Goal: Find specific page/section: Find specific page/section

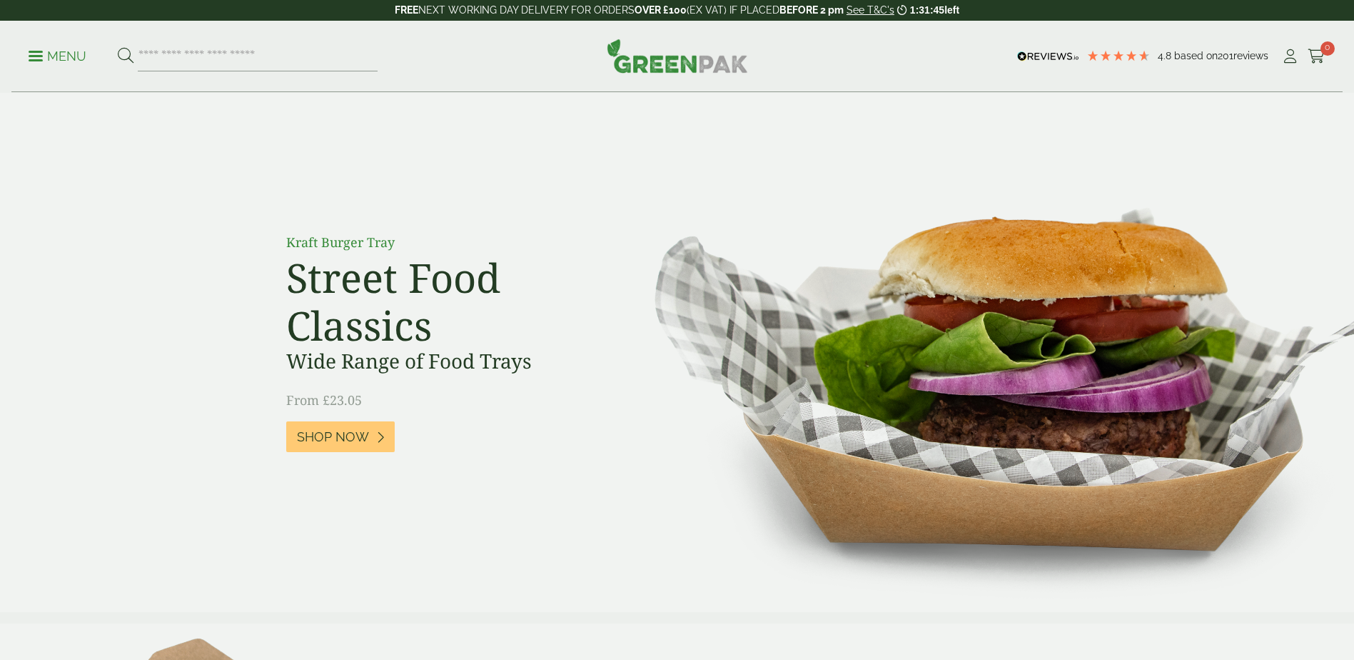
click at [60, 49] on p "Menu" at bounding box center [58, 56] width 58 height 17
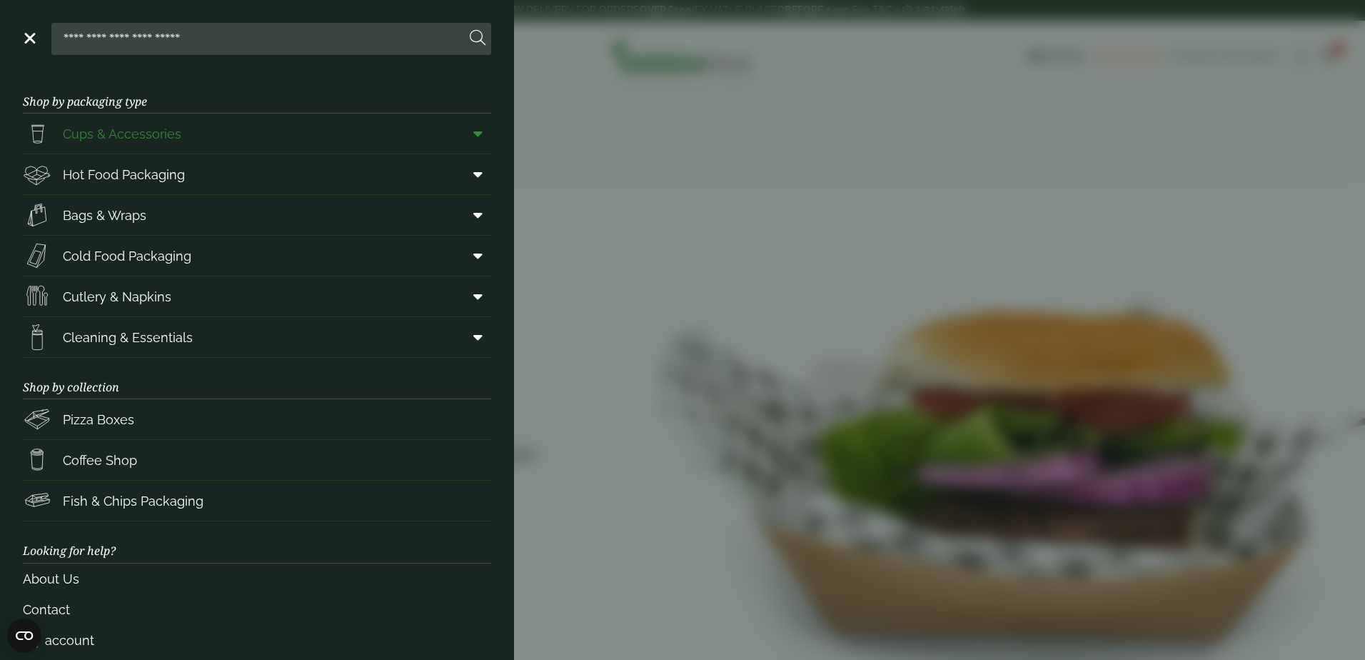
click at [101, 139] on span "Cups & Accessories" at bounding box center [122, 133] width 119 height 19
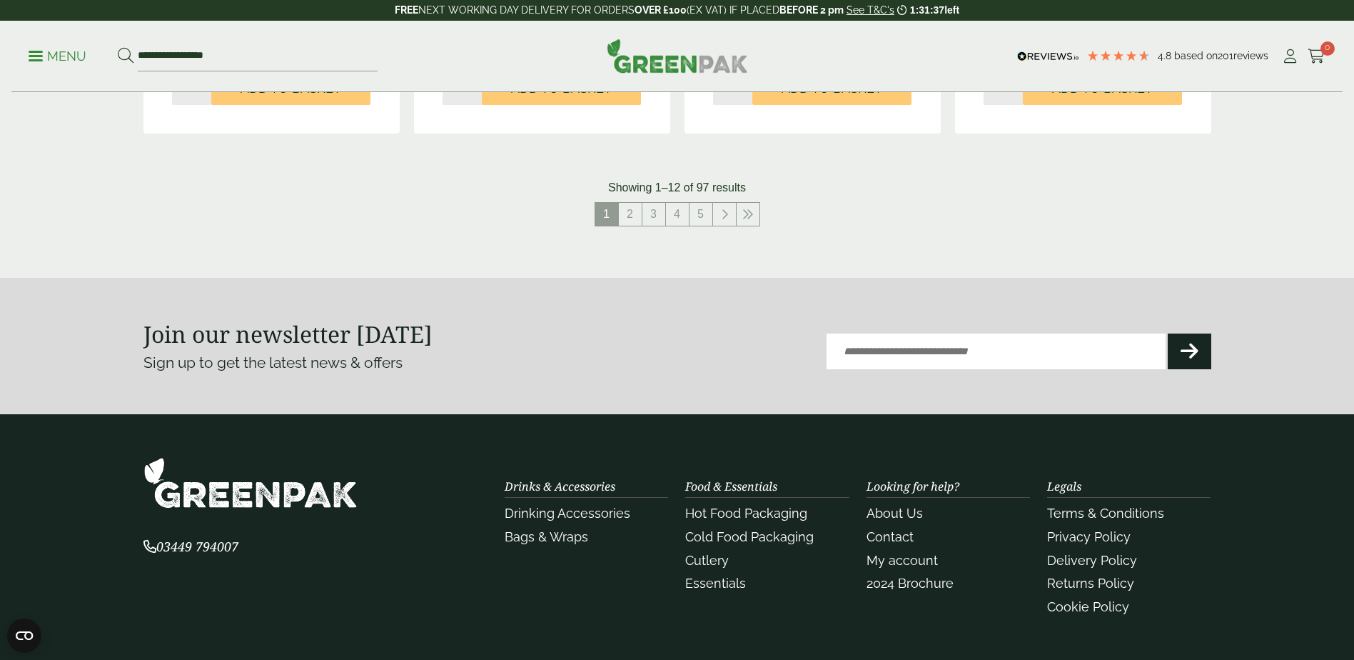
scroll to position [1357, 0]
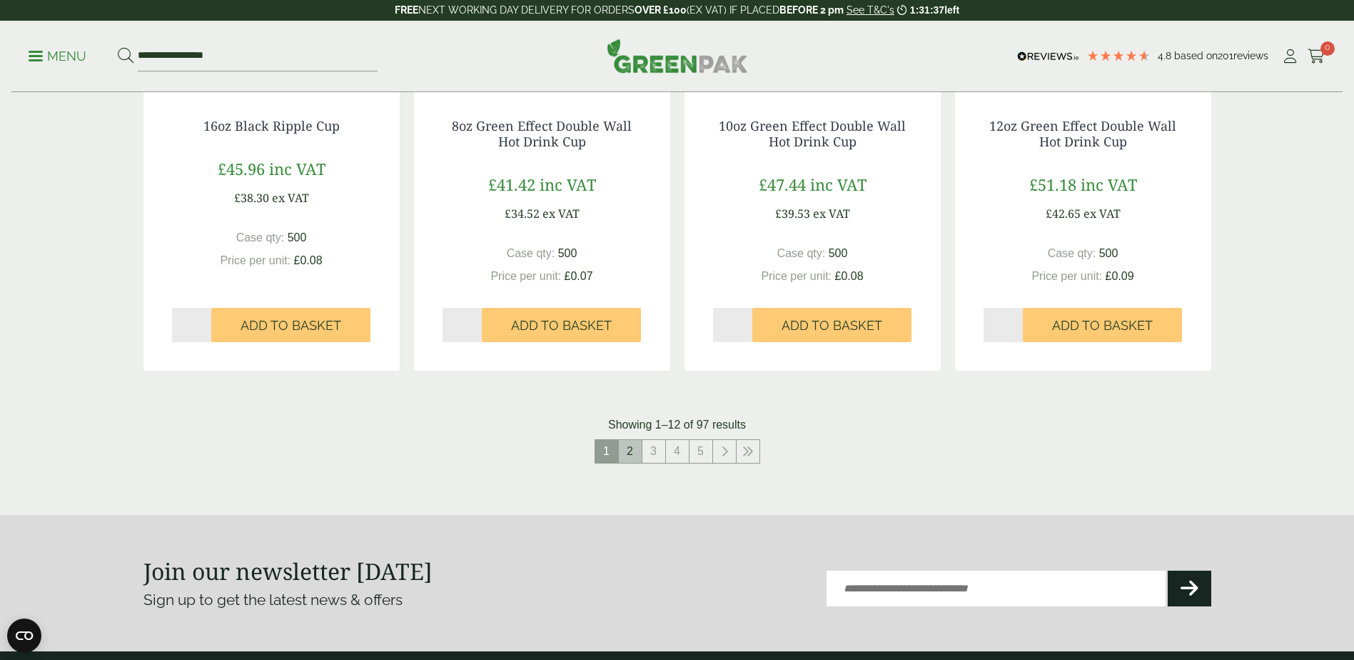
click at [623, 451] on link "2" at bounding box center [630, 451] width 23 height 23
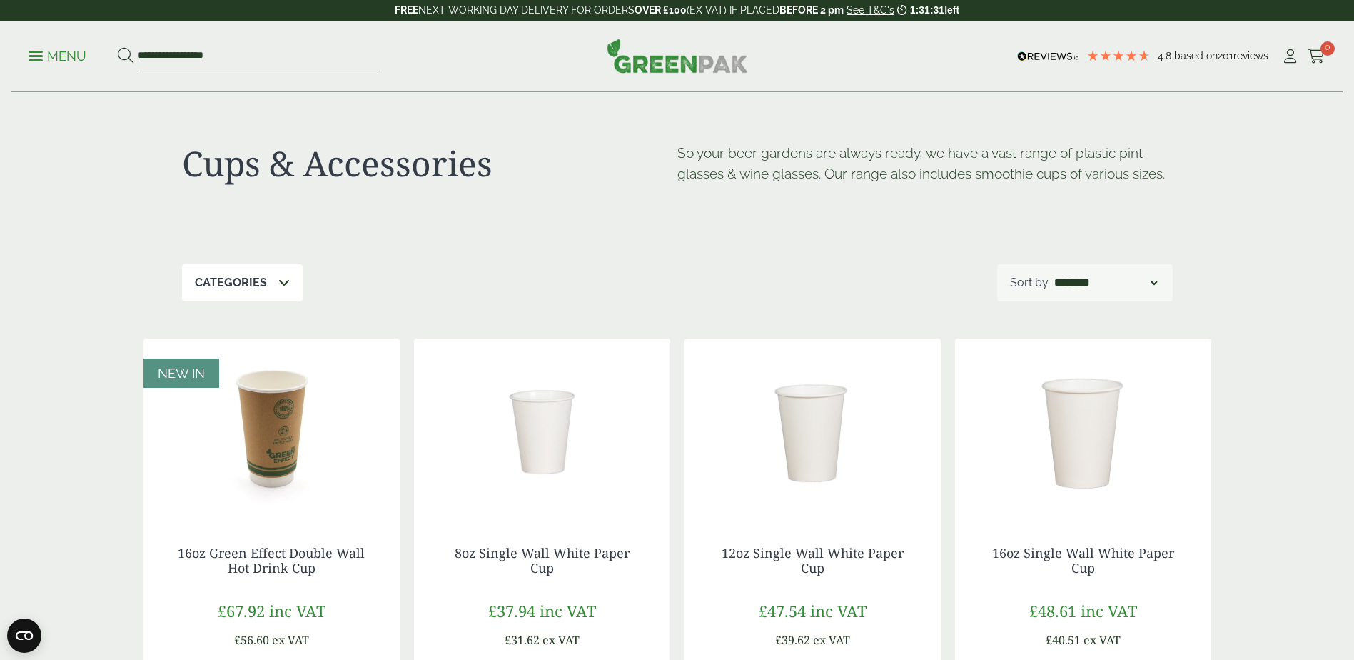
drag, startPoint x: 46, startPoint y: 58, endPoint x: 78, endPoint y: 81, distance: 39.3
click at [46, 58] on p "Menu" at bounding box center [58, 56] width 58 height 17
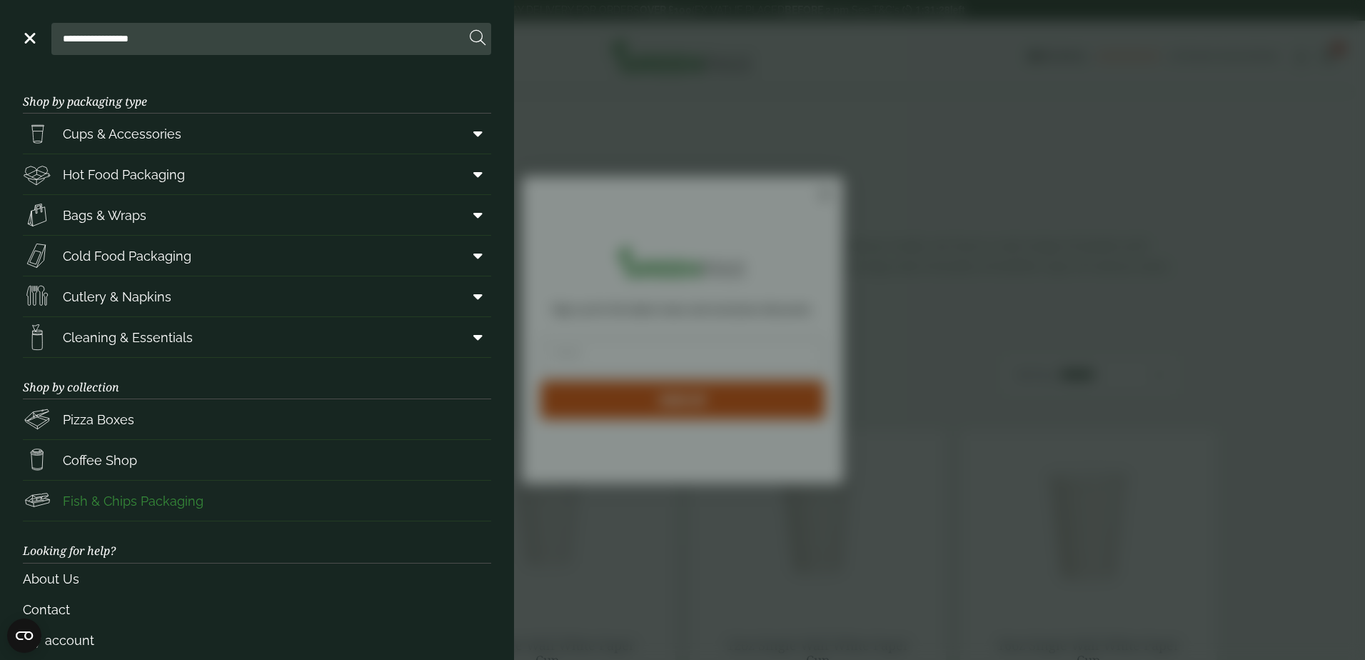
scroll to position [49, 0]
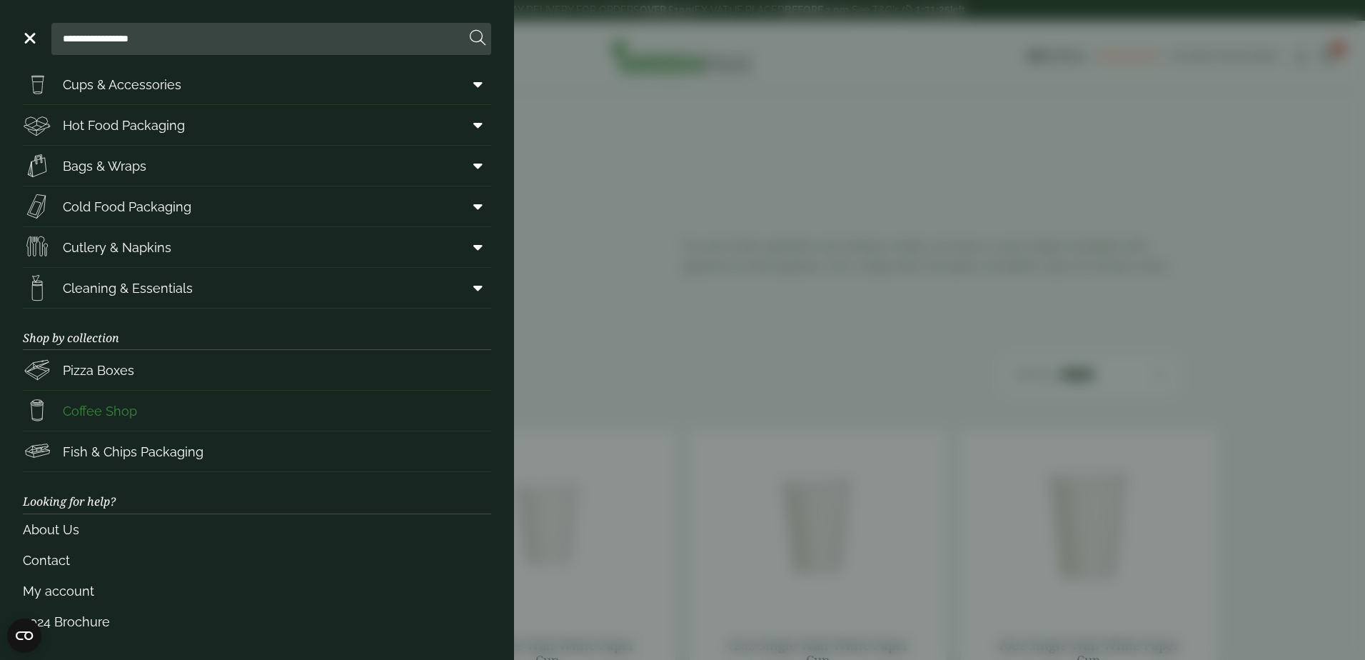
click at [84, 413] on span "Coffee Shop" at bounding box center [100, 410] width 74 height 19
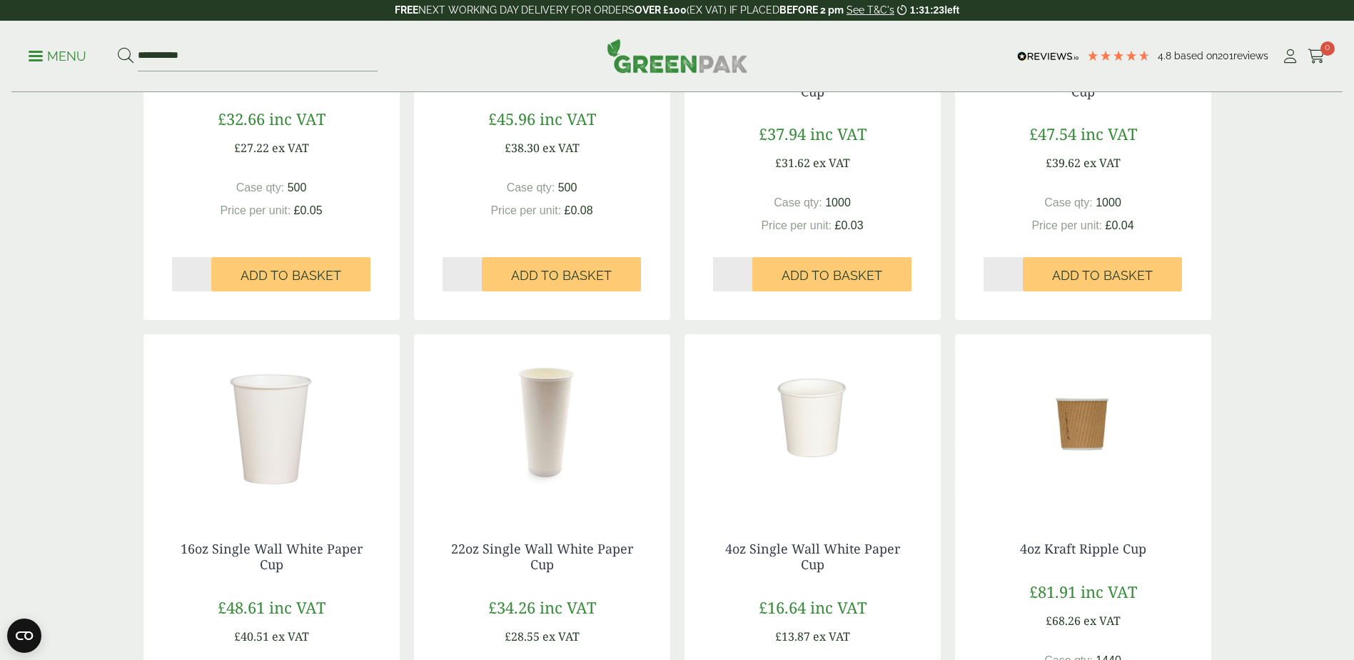
scroll to position [1499, 0]
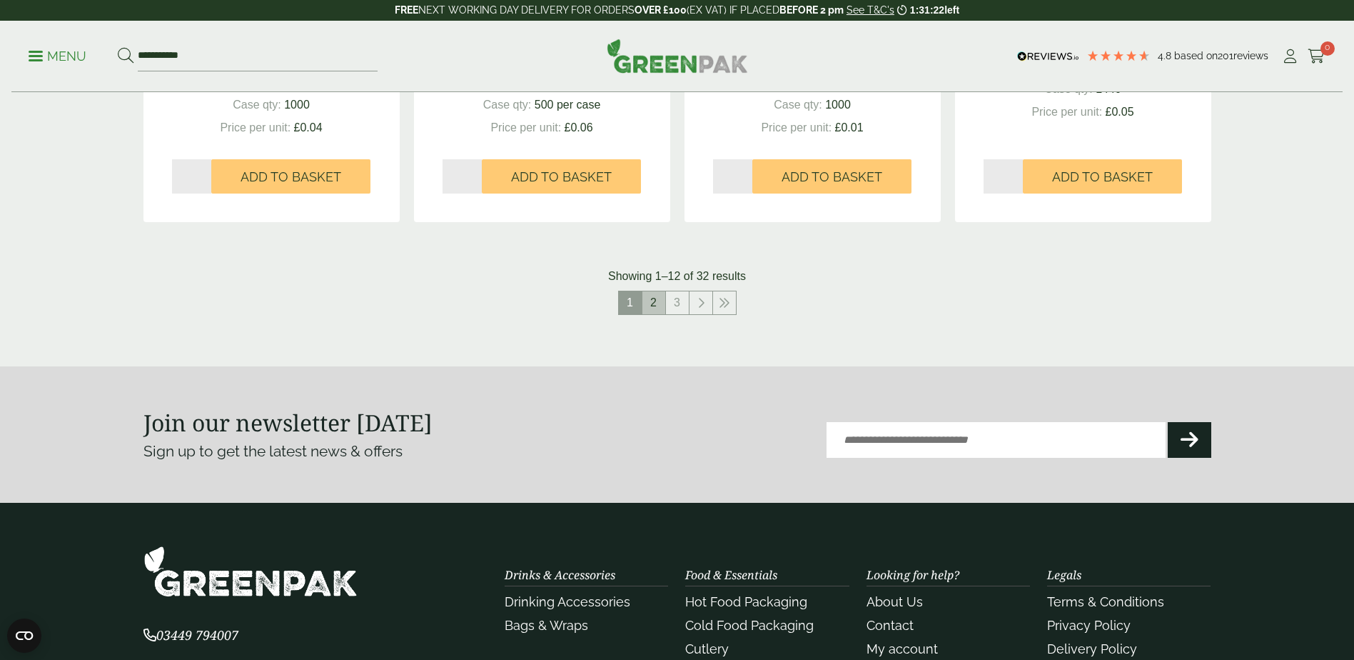
click at [659, 305] on link "2" at bounding box center [654, 302] width 23 height 23
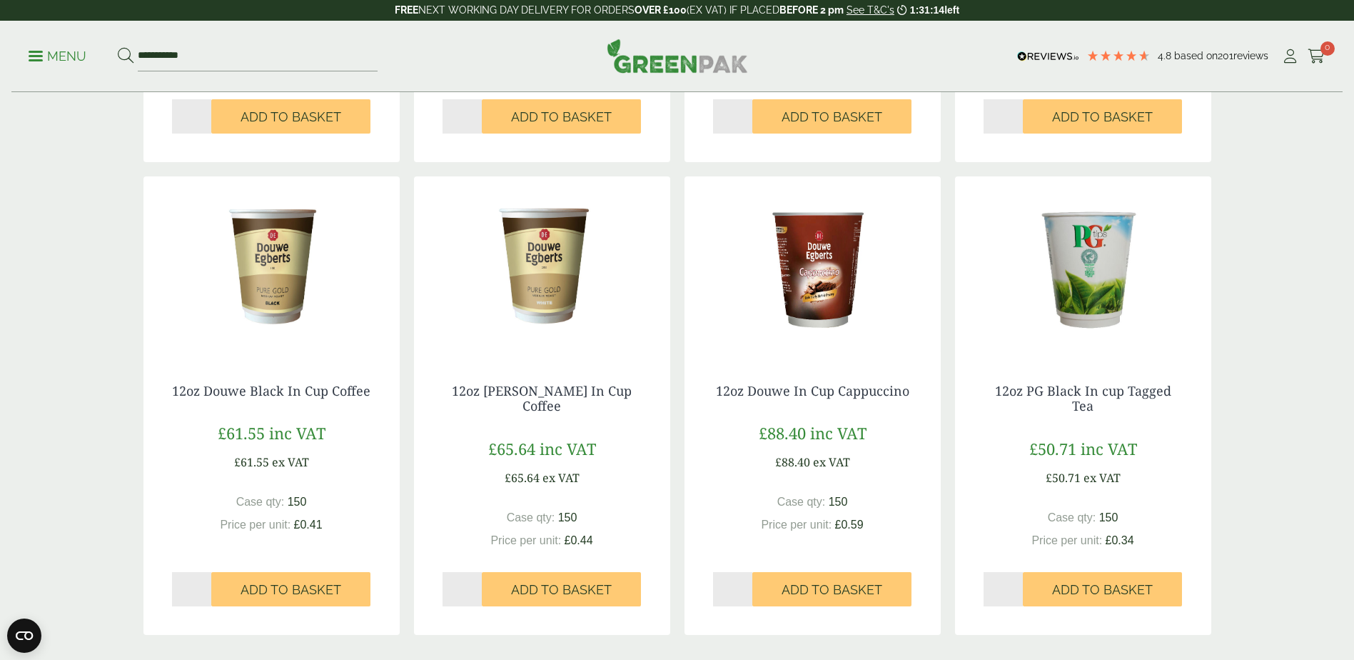
scroll to position [1142, 0]
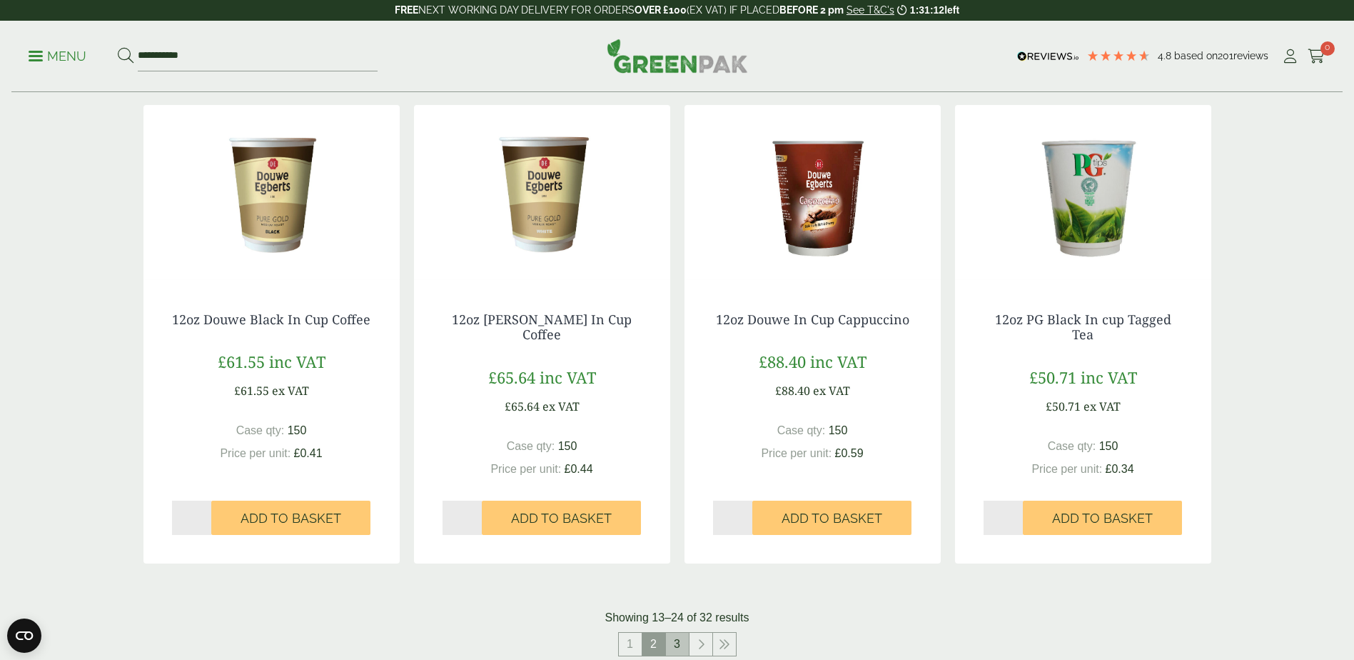
click at [670, 648] on link "3" at bounding box center [677, 644] width 23 height 23
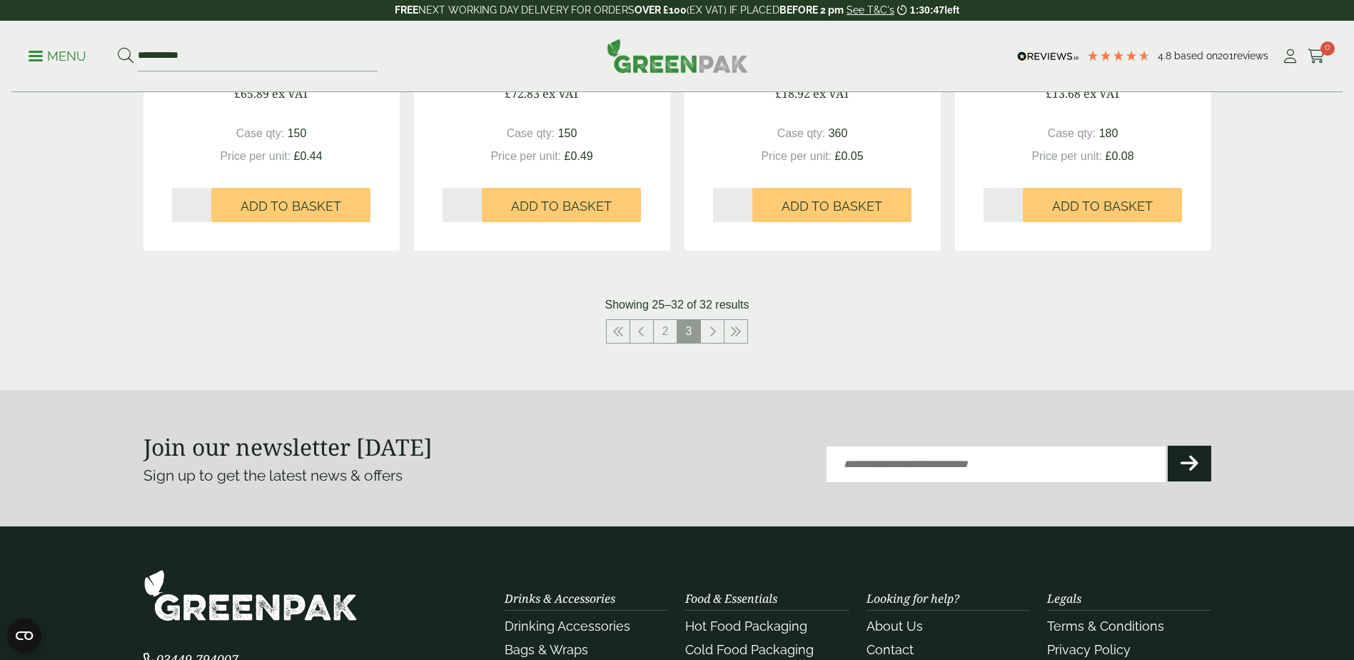
scroll to position [1000, 0]
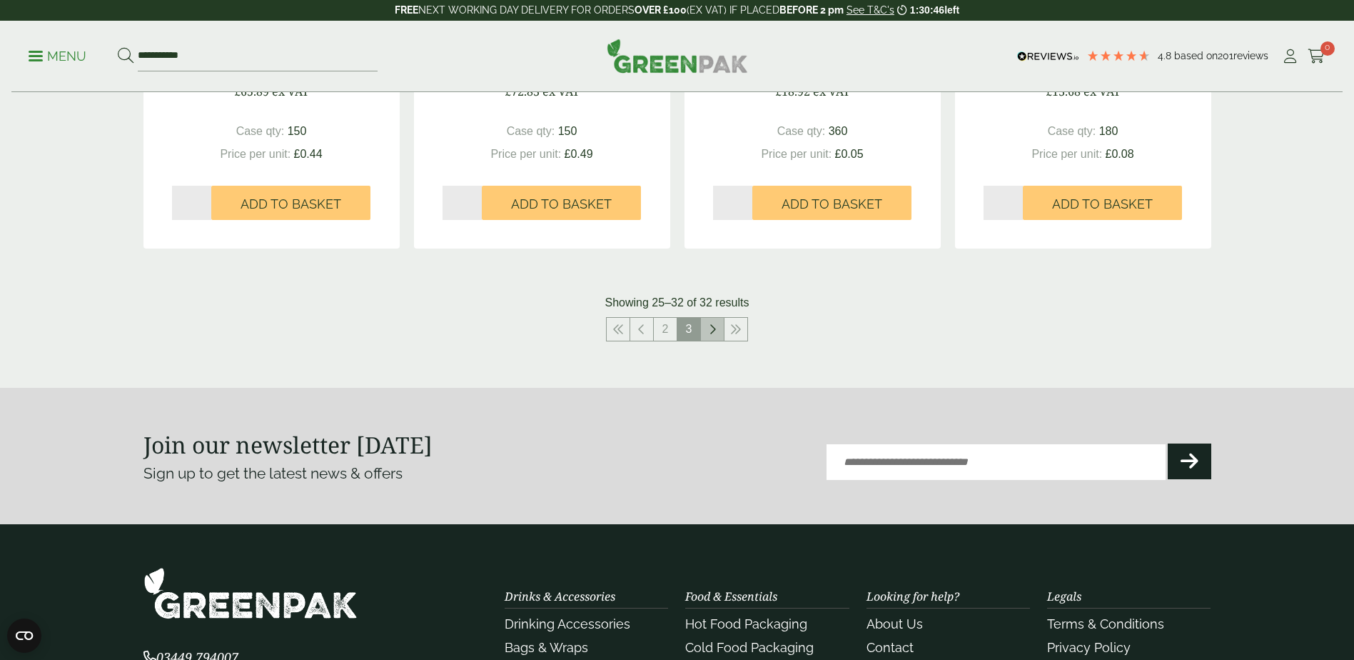
click at [713, 331] on icon at bounding box center [712, 328] width 7 height 11
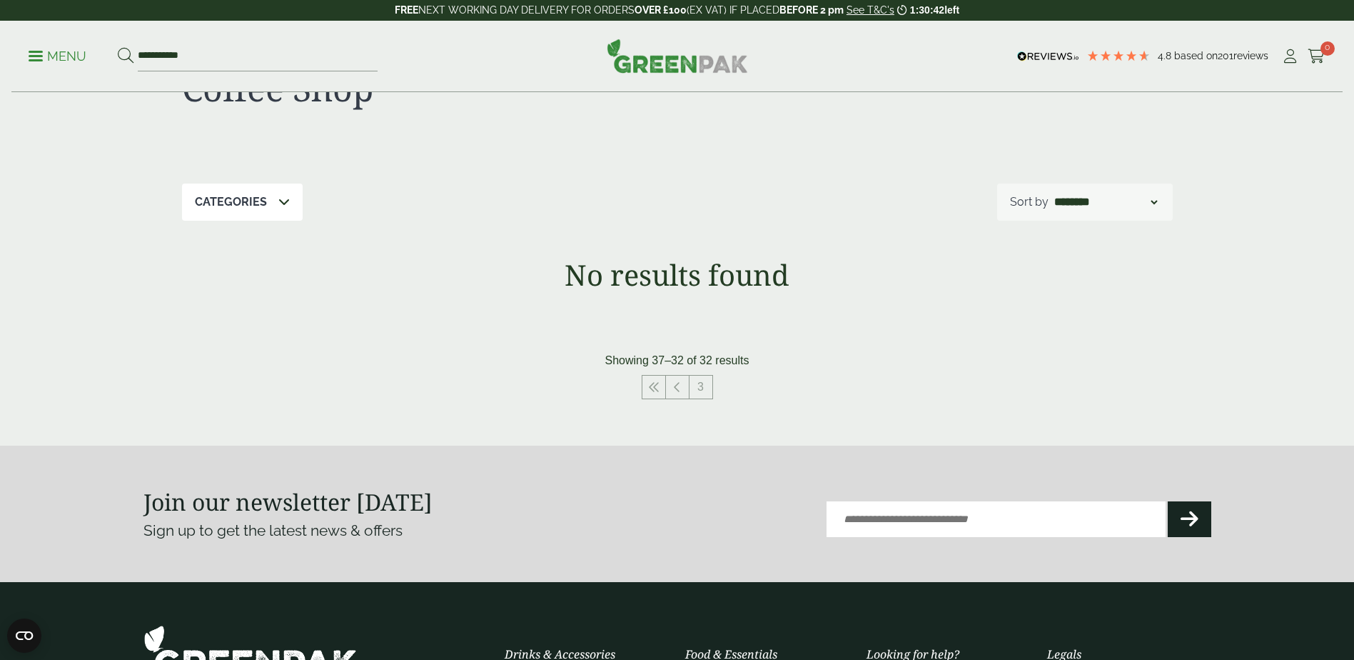
scroll to position [71, 0]
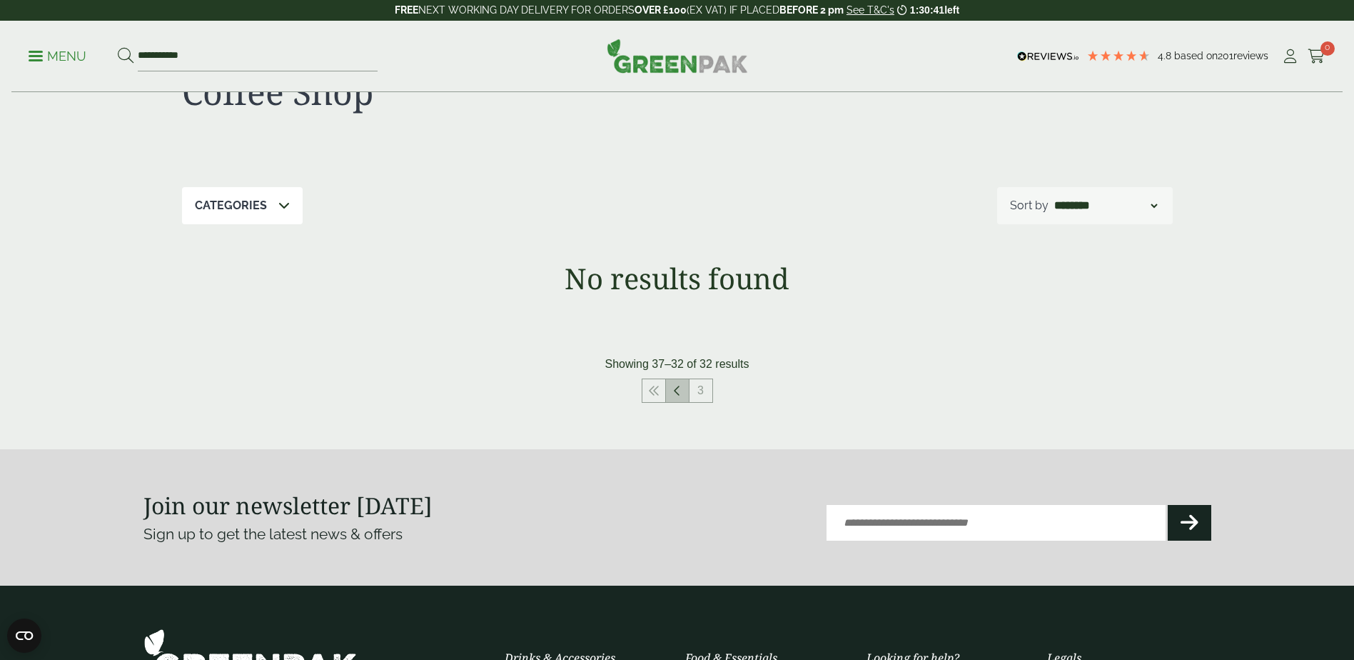
click at [679, 390] on icon at bounding box center [677, 390] width 7 height 11
